Goal: Task Accomplishment & Management: Complete application form

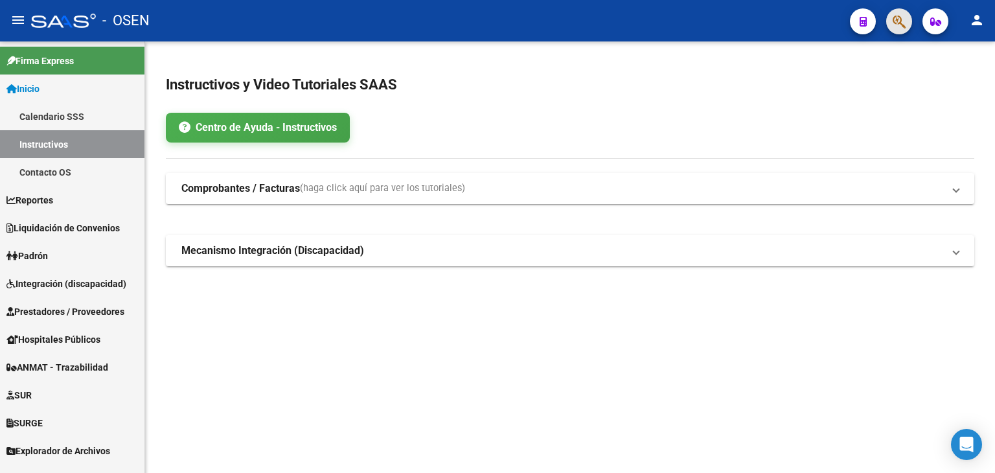
click at [909, 14] on button "button" at bounding box center [899, 21] width 26 height 26
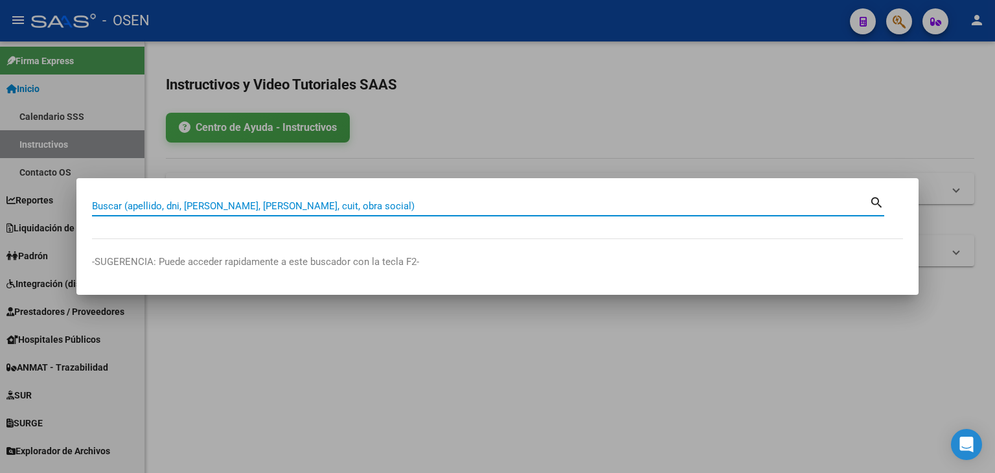
paste input "20222281076"
type input "20222281076"
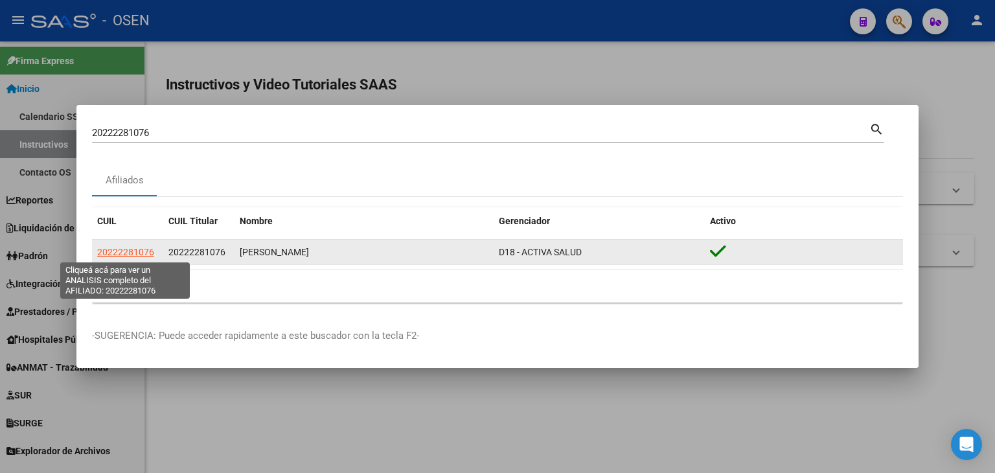
click at [124, 256] on span "20222281076" at bounding box center [125, 252] width 57 height 10
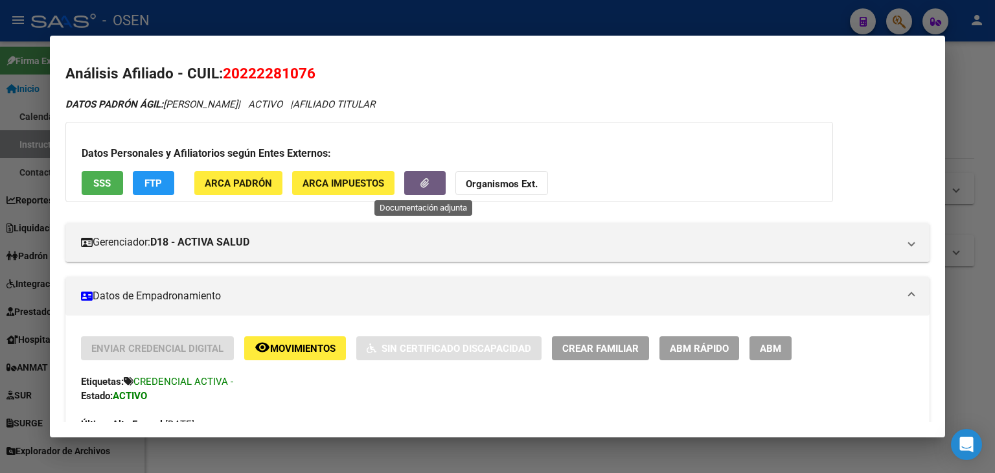
click at [420, 178] on icon "button" at bounding box center [424, 183] width 8 height 10
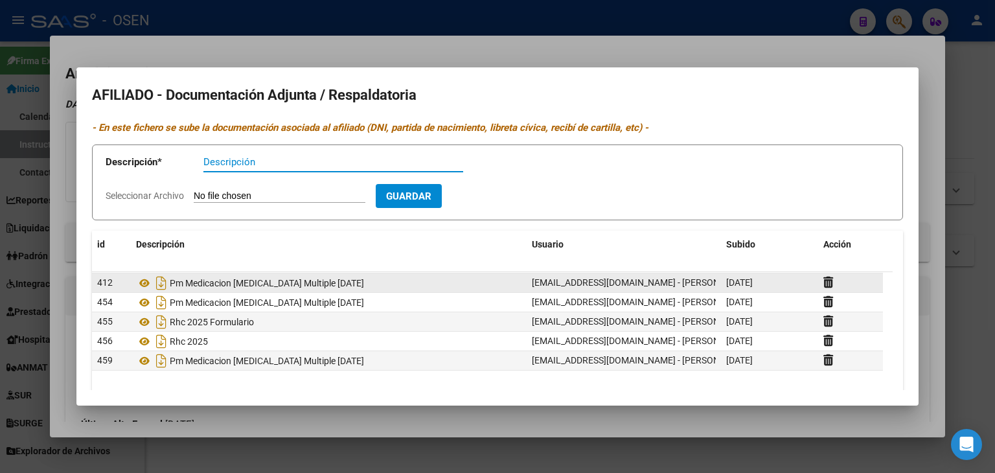
scroll to position [97, 0]
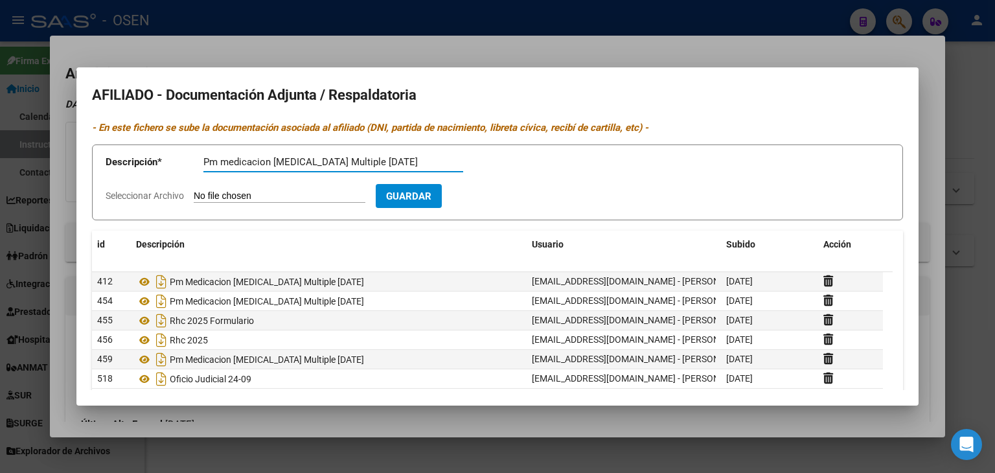
type input "Pm medicacion [MEDICAL_DATA] Multiple [DATE]"
click at [194, 190] on input "Seleccionar Archivo" at bounding box center [280, 196] width 172 height 12
type input "C:\fakepath\OM6343N8AH1MQW8QA6UAZ8H441FXS9_134049571541365559.pdf"
click at [517, 200] on button "Guardar" at bounding box center [484, 196] width 66 height 24
click at [273, 27] on div at bounding box center [497, 236] width 995 height 473
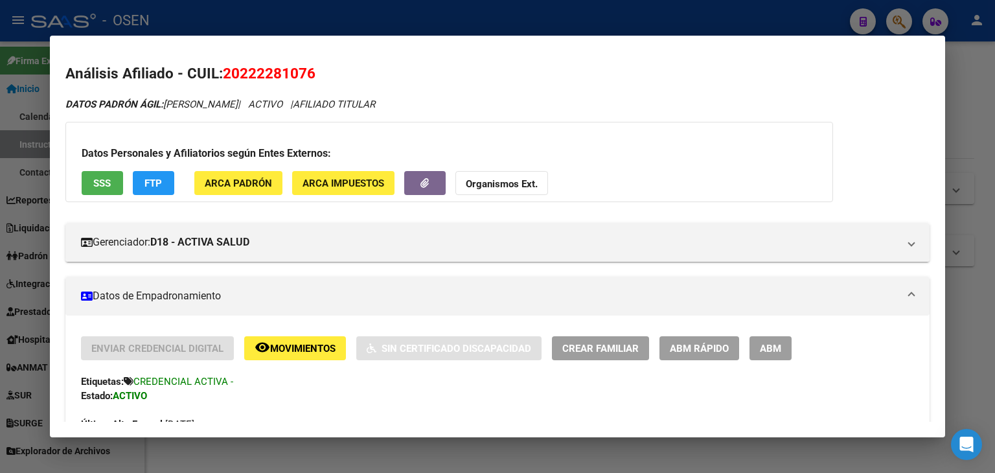
click at [278, 16] on div at bounding box center [497, 236] width 995 height 473
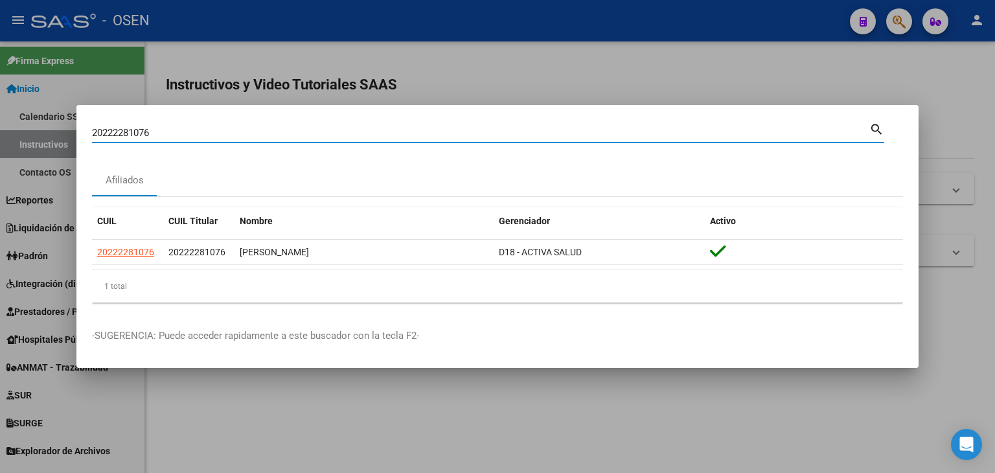
drag, startPoint x: 199, startPoint y: 138, endPoint x: 0, endPoint y: 143, distance: 198.9
click at [3, 143] on div "20222281076 Buscar (apellido, dni, cuil, nro traspaso, cuit, obra social) searc…" at bounding box center [497, 236] width 995 height 473
paste input "20307424410"
type input "20307424410"
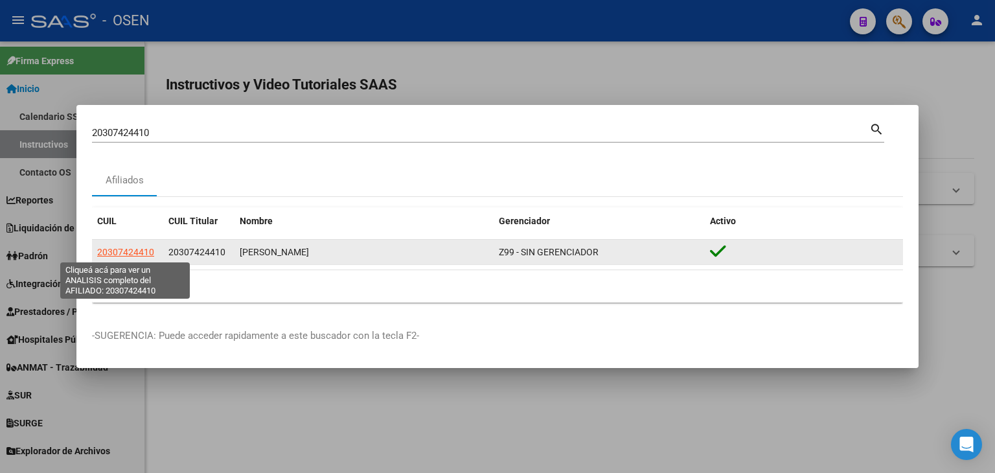
click at [117, 249] on span "20307424410" at bounding box center [125, 252] width 57 height 10
type textarea "20307424410"
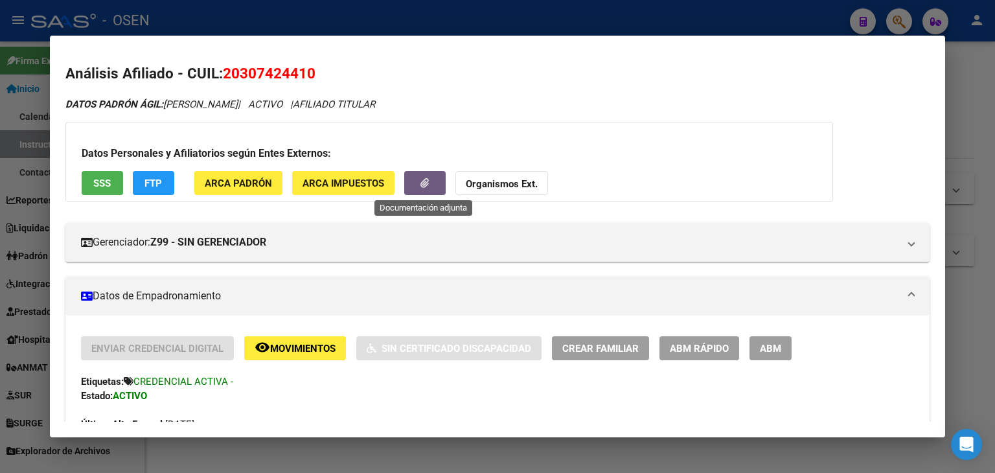
click at [424, 177] on span "button" at bounding box center [424, 183] width 8 height 12
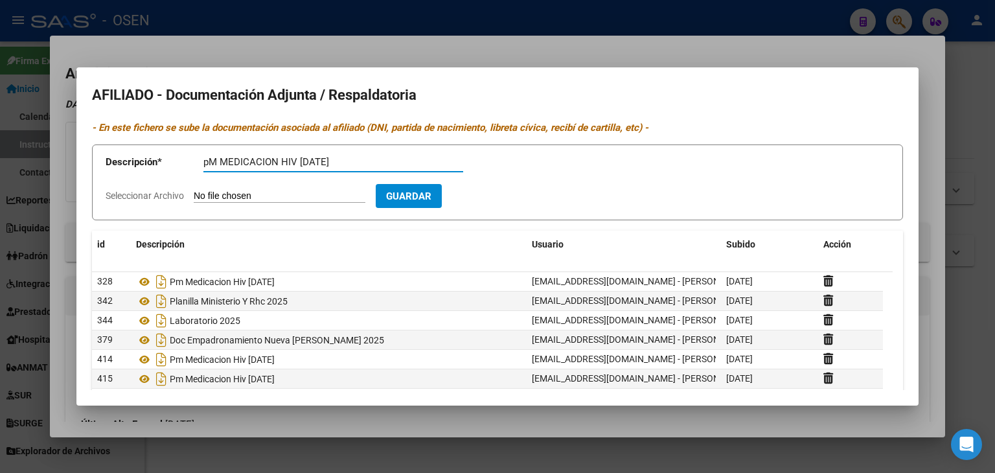
type input "pM MEDICACION HIV [DATE]"
click at [194, 190] on input "Seleccionar Archivo" at bounding box center [280, 196] width 172 height 12
type input "C:\fakepath\IMG-20251014-WA0004.pdf"
click at [507, 196] on span "Guardar" at bounding box center [483, 196] width 45 height 12
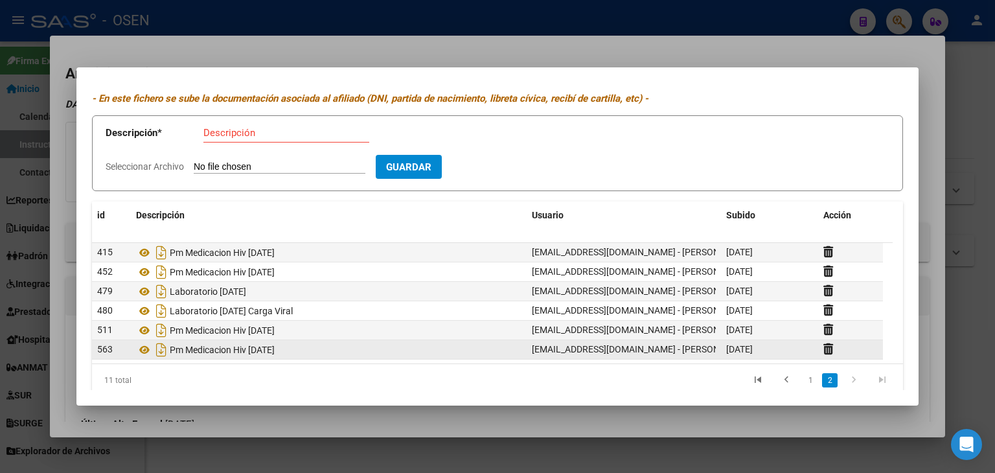
scroll to position [45, 0]
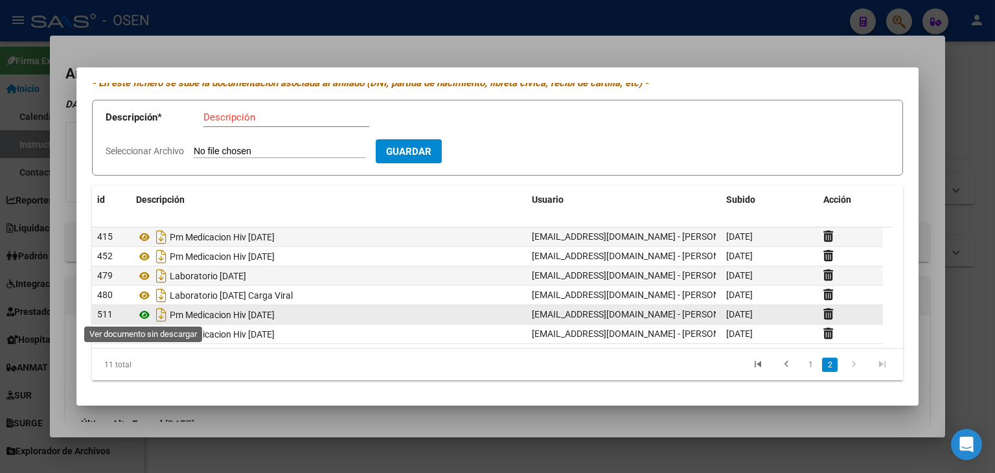
click at [144, 311] on icon at bounding box center [144, 315] width 17 height 16
click at [161, 312] on icon "Descargar documento" at bounding box center [161, 314] width 17 height 21
click at [214, 8] on div at bounding box center [497, 236] width 995 height 473
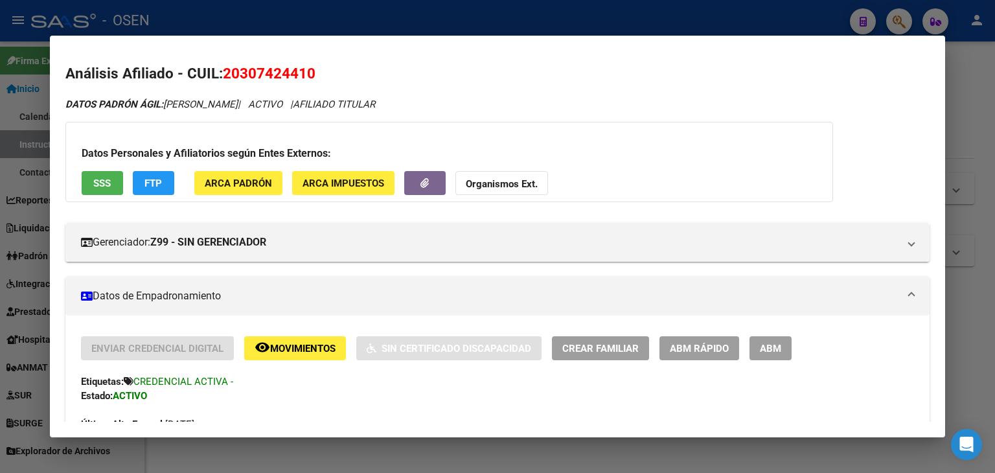
click at [215, 8] on div at bounding box center [497, 236] width 995 height 473
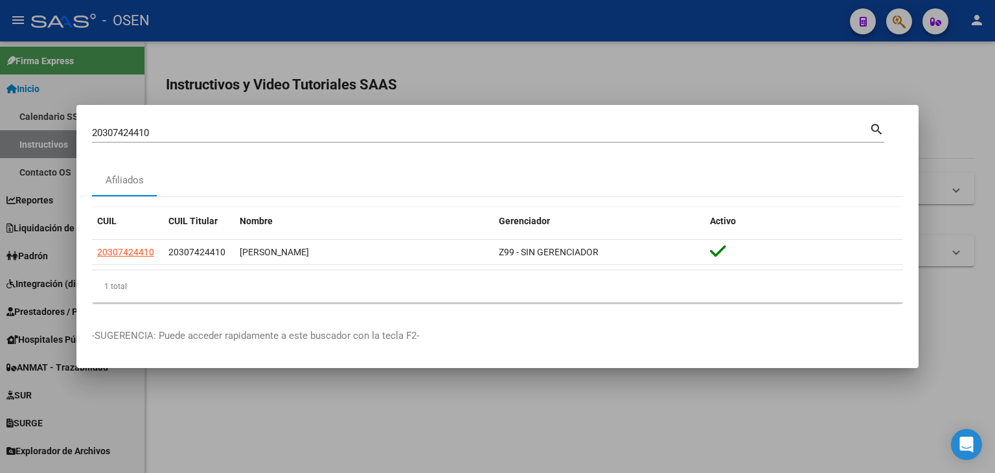
click at [215, 8] on div at bounding box center [497, 236] width 995 height 473
